Goal: Transaction & Acquisition: Download file/media

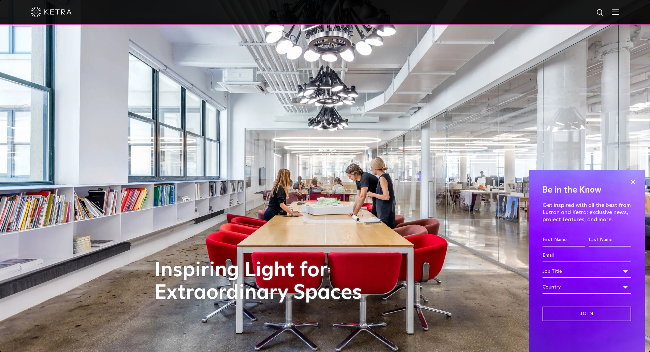
click at [619, 11] on img at bounding box center [616, 12] width 8 height 6
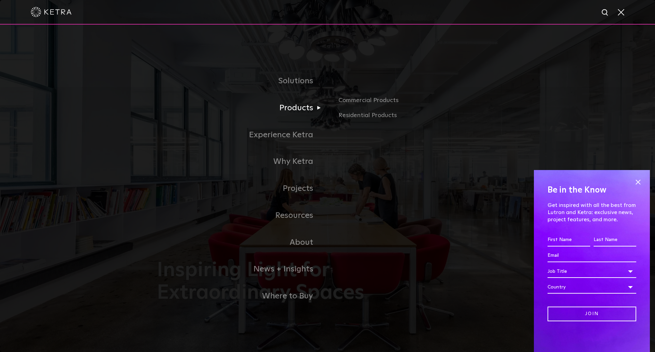
click at [289, 112] on link "Products" at bounding box center [242, 108] width 171 height 27
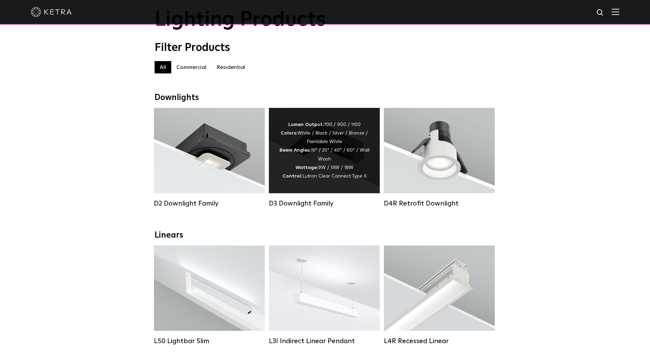
scroll to position [34, 0]
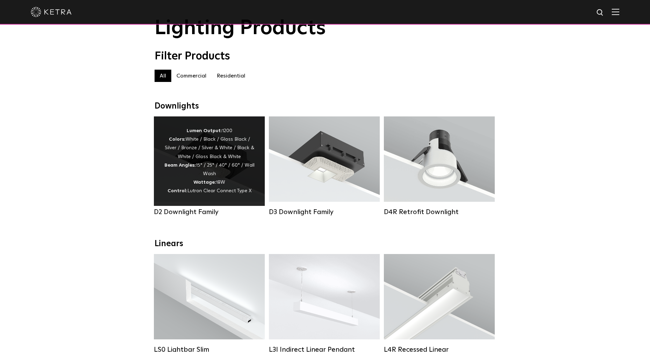
click at [205, 154] on div "Lumen Output: 1200 Colors: White / Black / Gloss Black / Silver / Bronze / Silv…" at bounding box center [209, 161] width 90 height 69
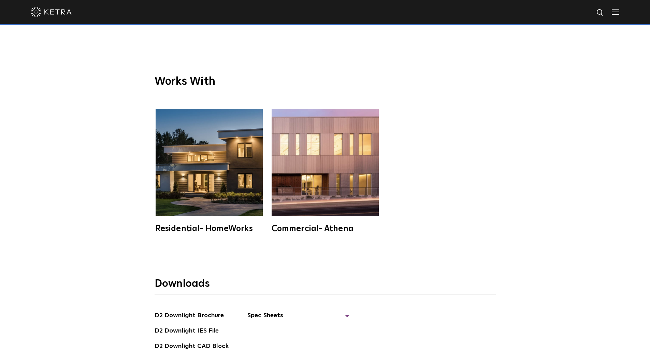
scroll to position [1911, 0]
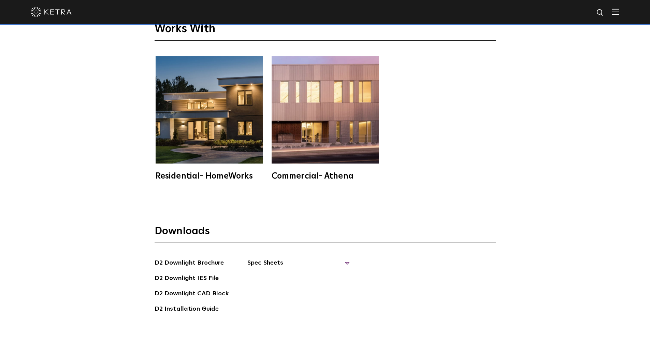
click at [267, 258] on span "Spec Sheets" at bounding box center [298, 265] width 102 height 15
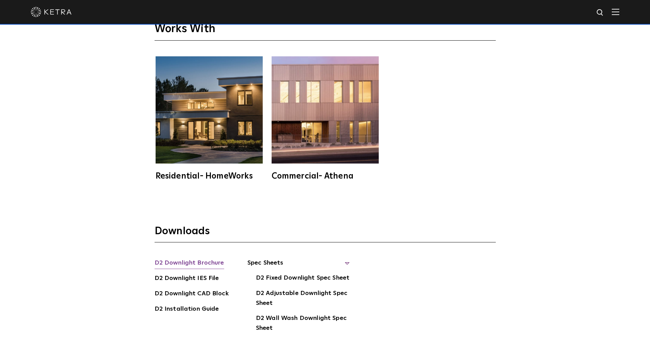
click at [217, 258] on link "D2 Downlight Brochure" at bounding box center [190, 263] width 70 height 11
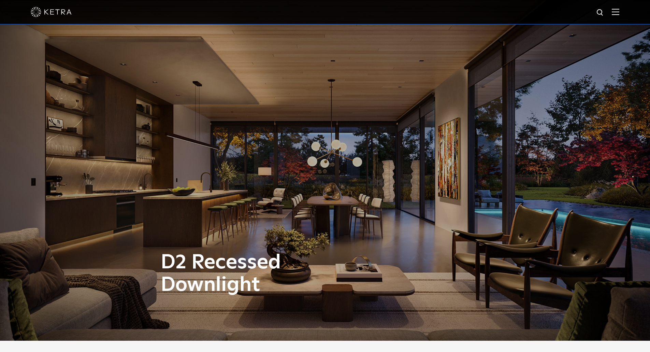
scroll to position [0, 0]
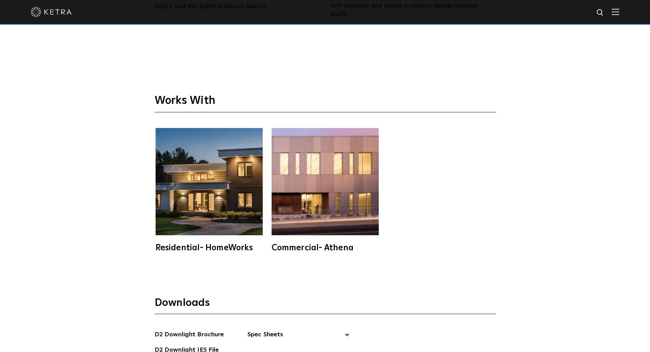
scroll to position [1911, 0]
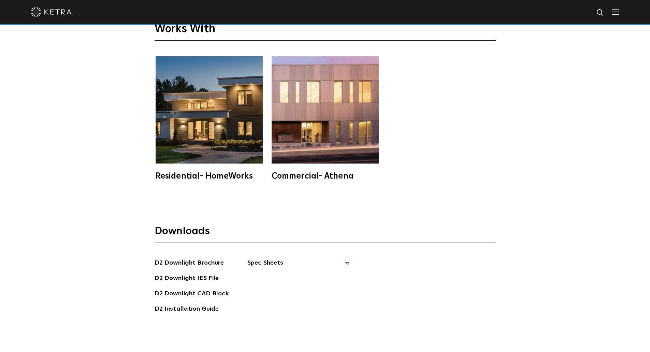
click at [345, 258] on span "Spec Sheets" at bounding box center [298, 265] width 102 height 15
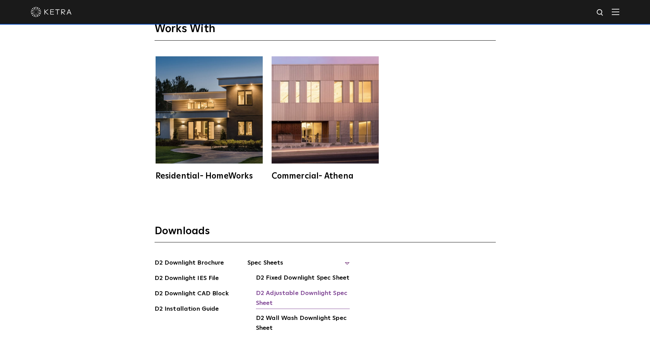
click at [326, 288] on link "D2 Adjustable Downlight Spec Sheet" at bounding box center [303, 298] width 94 height 21
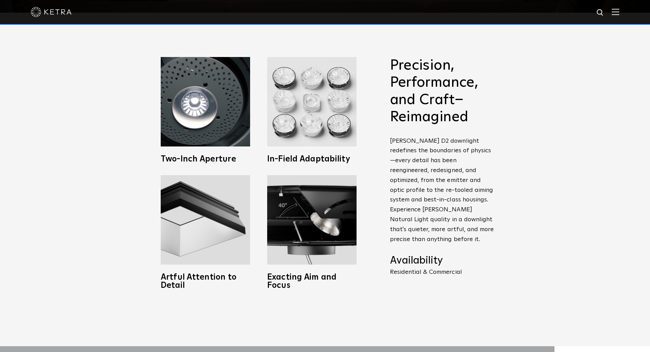
scroll to position [341, 0]
